Goal: Communication & Community: Answer question/provide support

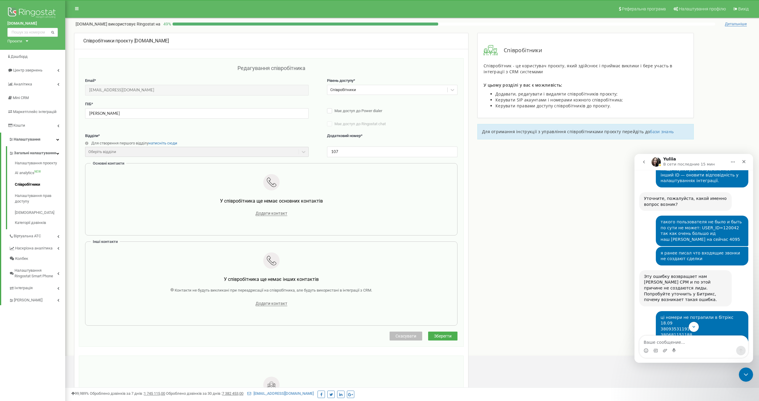
scroll to position [3056, 0]
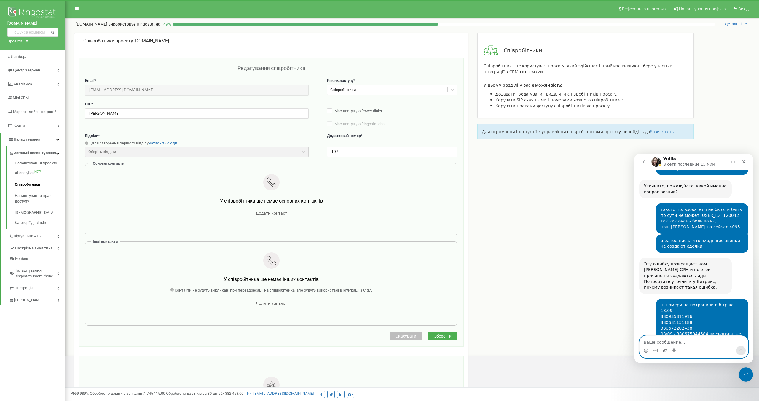
click at [665, 350] on icon "Добавить вложение" at bounding box center [665, 350] width 5 height 5
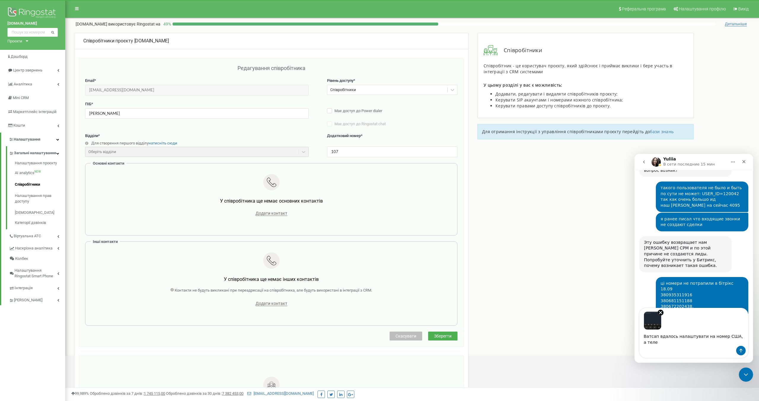
scroll to position [3083, 0]
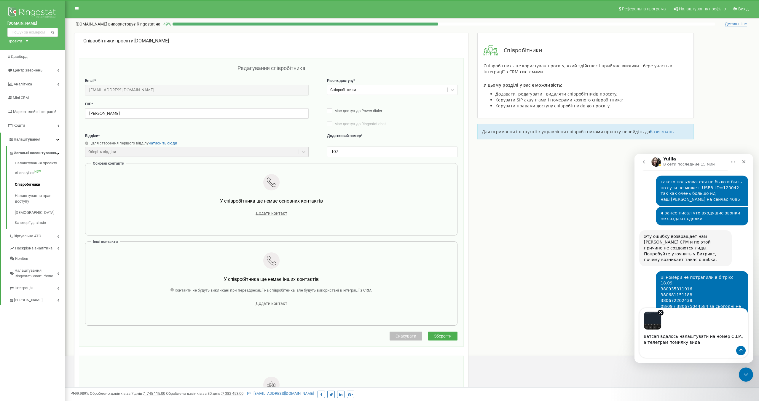
type textarea "Ватсап вдалось налаштувати на номер США, а телеграм помилку видає"
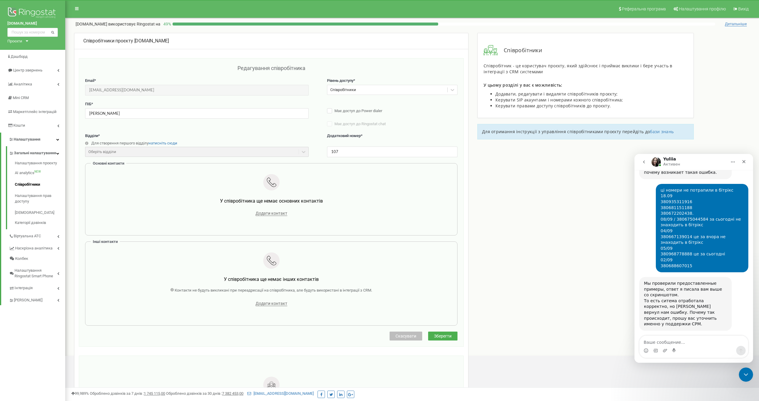
scroll to position [3195, 0]
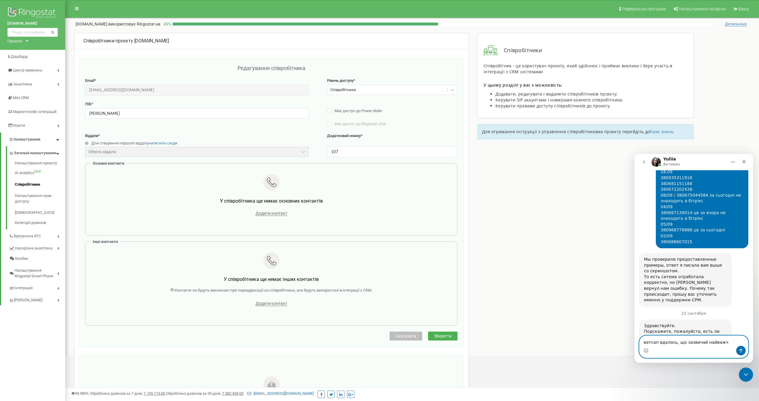
type textarea "ватсап вдалось, що зазвичай найважче"
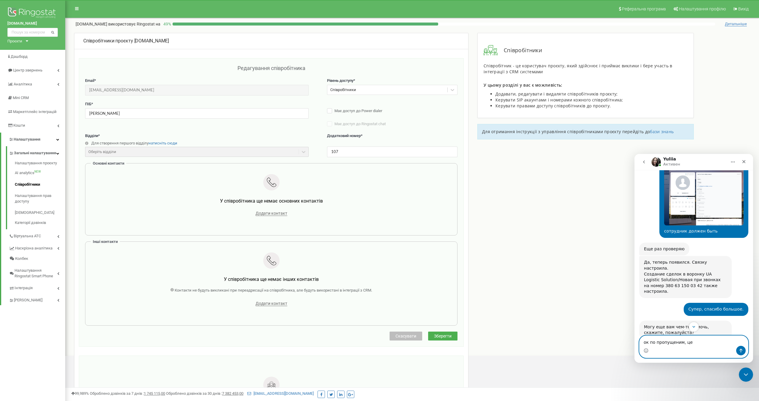
scroll to position [2731, 0]
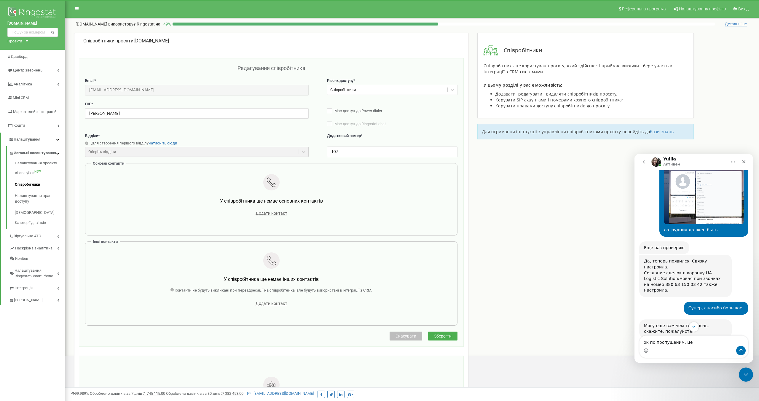
drag, startPoint x: 695, startPoint y: 237, endPoint x: 662, endPoint y: 238, distance: 33.5
copy div "USER_ID=120042"
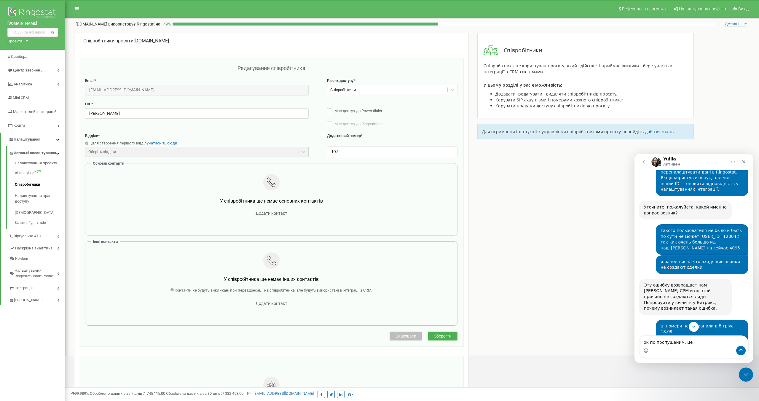
scroll to position [3050, 0]
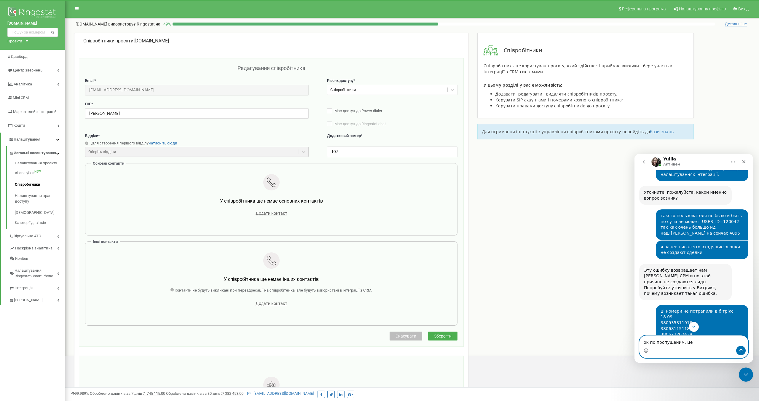
click at [698, 343] on textarea "ок по пропущеним, це" at bounding box center [694, 341] width 109 height 10
paste textarea "USER_ID=120042"
click at [687, 341] on textarea "ок по пропущеним, це USER_ID=120042 н" at bounding box center [694, 341] width 109 height 10
type textarea "ок по пропущеним, це номер в срм чи в [GEOGRAPHIC_DATA]? бо в срм таких номерів…"
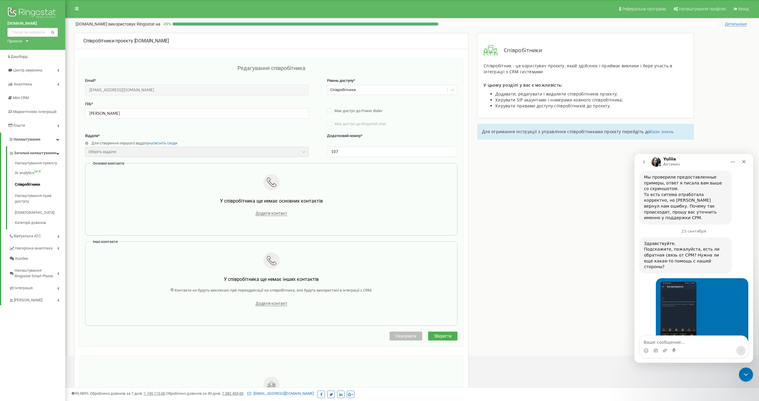
scroll to position [3278, 0]
drag, startPoint x: 695, startPoint y: 297, endPoint x: 660, endPoint y: 299, distance: 35.6
drag, startPoint x: 695, startPoint y: 297, endPoint x: 662, endPoint y: 297, distance: 32.9
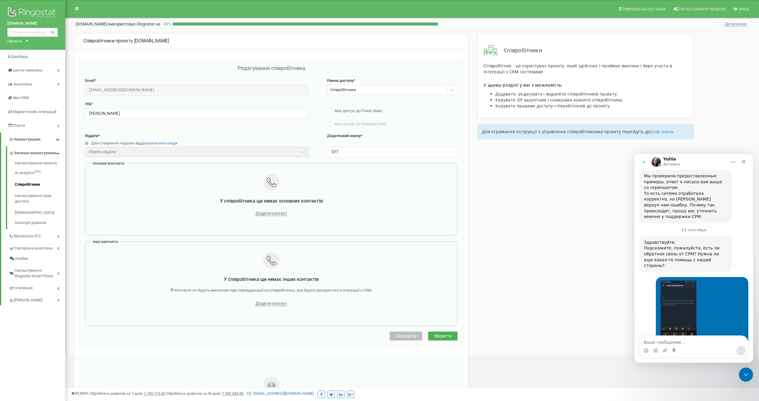
copy div "USER_ID=120042"
drag, startPoint x: 685, startPoint y: 326, endPoint x: 642, endPoint y: 315, distance: 45.0
copy div "Це ID користувача в СРМ. Це помилка, яку повертає нам [PERSON_NAME] з вказанням…"
